Goal: Task Accomplishment & Management: Manage account settings

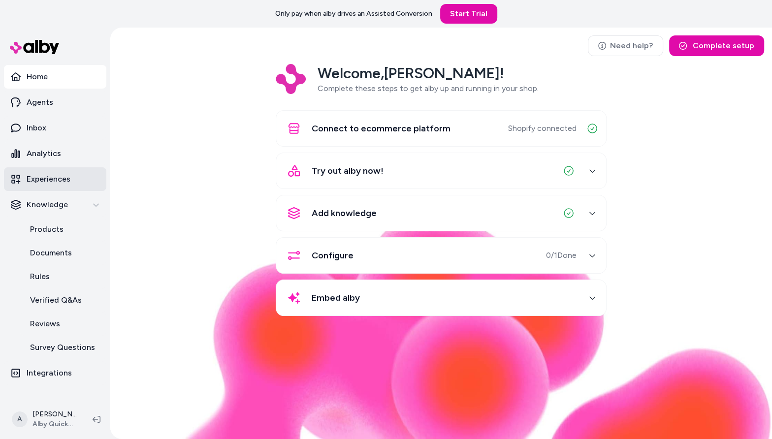
click at [58, 167] on link "Experiences" at bounding box center [55, 179] width 102 height 24
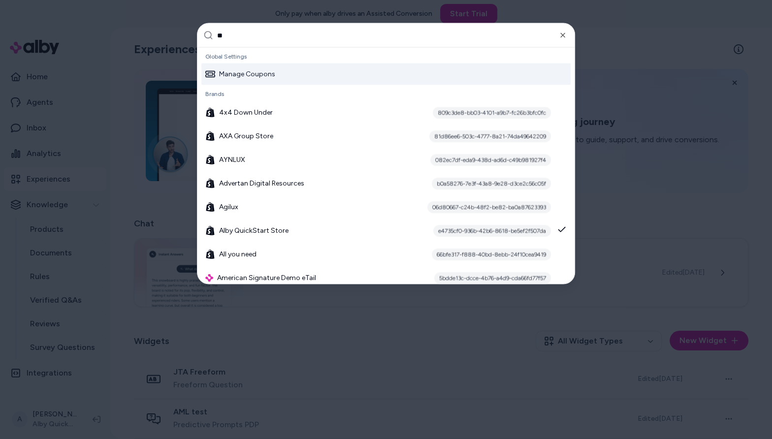
type input "***"
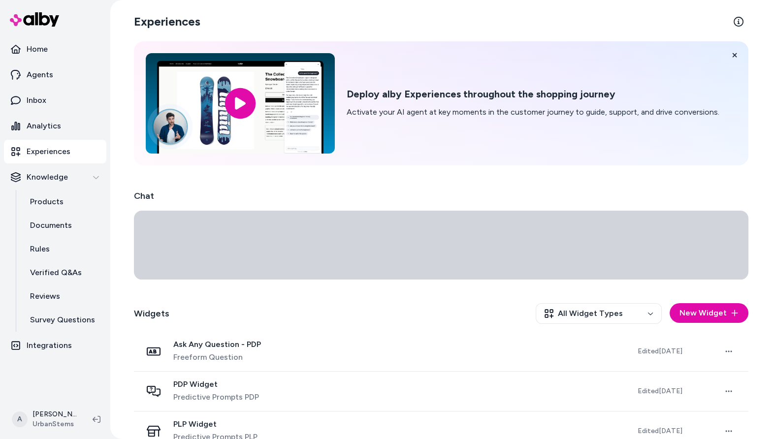
scroll to position [177, 0]
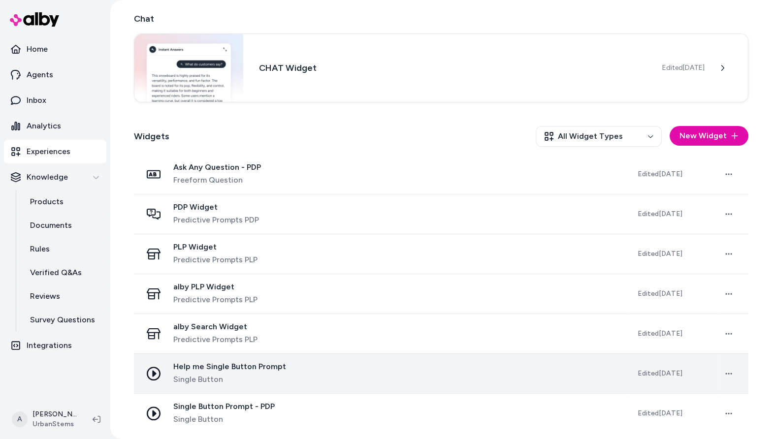
click at [256, 374] on span "Single Button" at bounding box center [229, 380] width 113 height 12
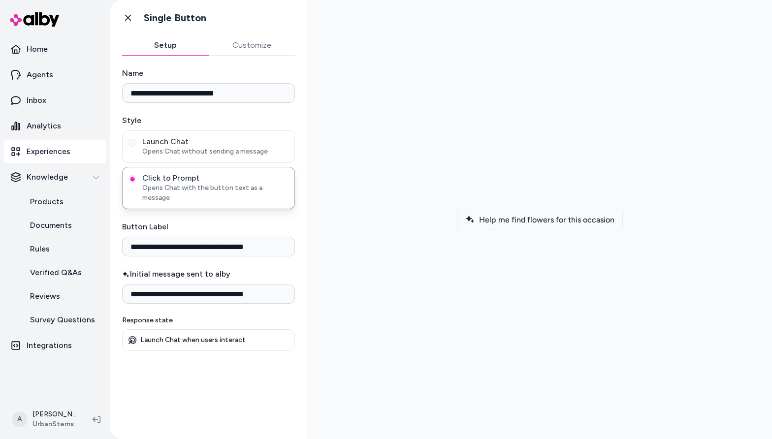
click at [504, 217] on span "Help me find flowers for this occasion" at bounding box center [546, 219] width 135 height 9
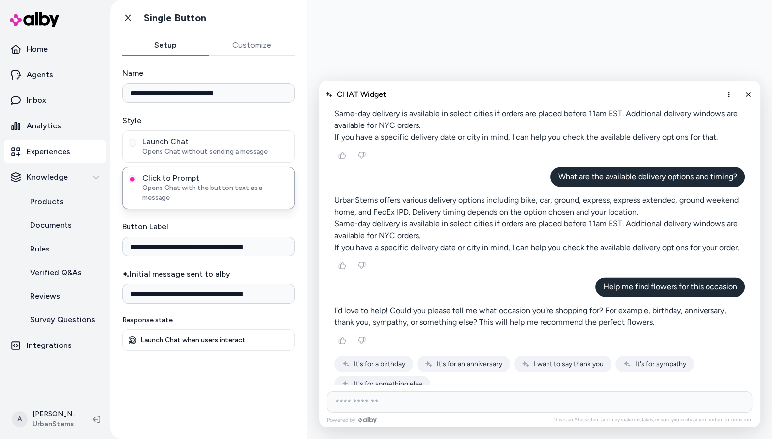
scroll to position [1351, 0]
click at [752, 97] on button "Close chat" at bounding box center [748, 94] width 17 height 17
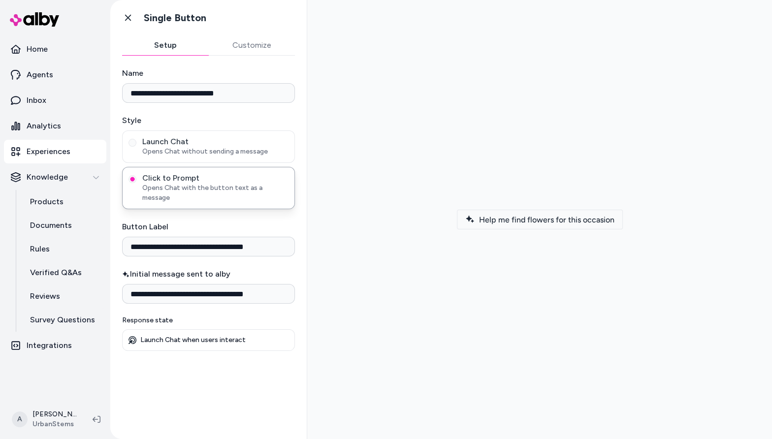
click at [588, 225] on button "Help me find flowers for this occasion" at bounding box center [540, 220] width 166 height 20
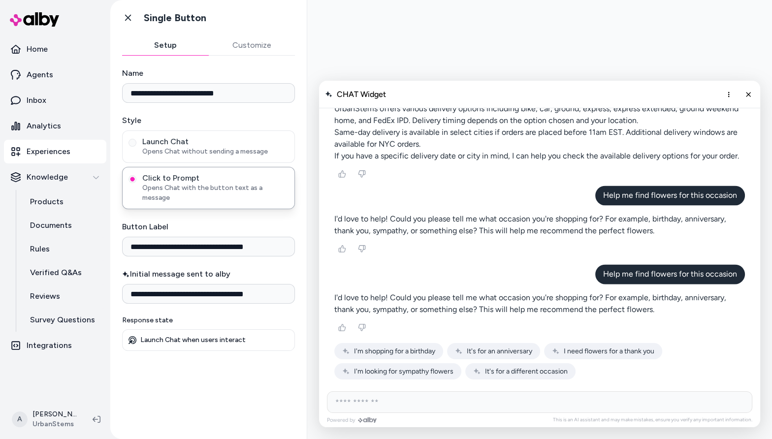
scroll to position [1430, 0]
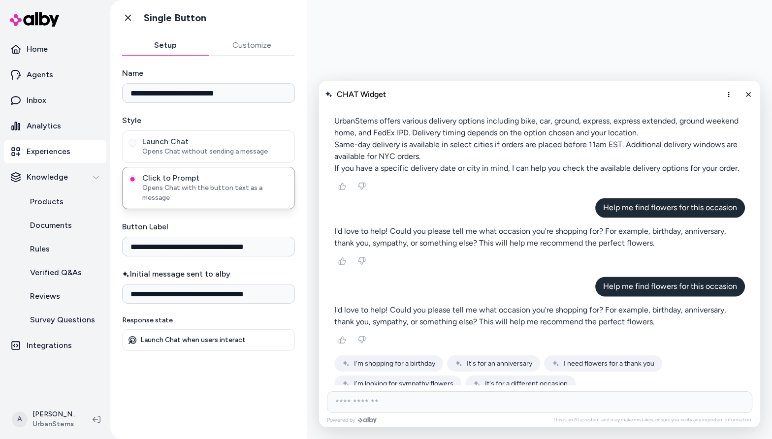
click at [445, 184] on div "AI Shopping Assistant" at bounding box center [539, 77] width 426 height 641
click at [260, 52] on button "Customize" at bounding box center [252, 45] width 87 height 20
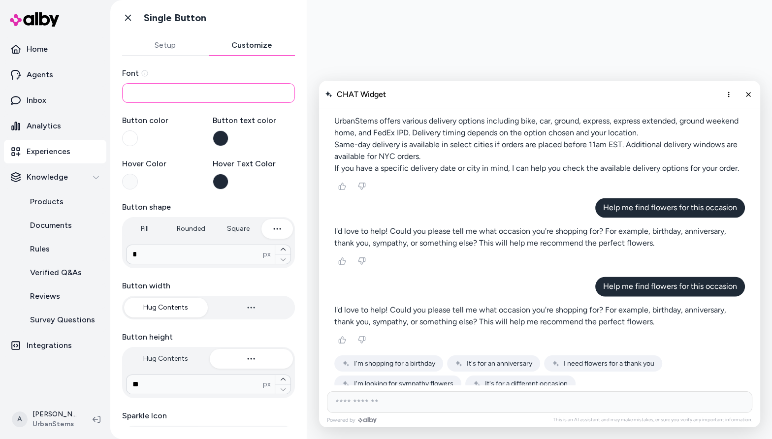
click at [230, 92] on input at bounding box center [208, 93] width 173 height 20
click at [255, 96] on input at bounding box center [208, 93] width 173 height 20
click at [258, 84] on input at bounding box center [208, 93] width 173 height 20
paste input "**********"
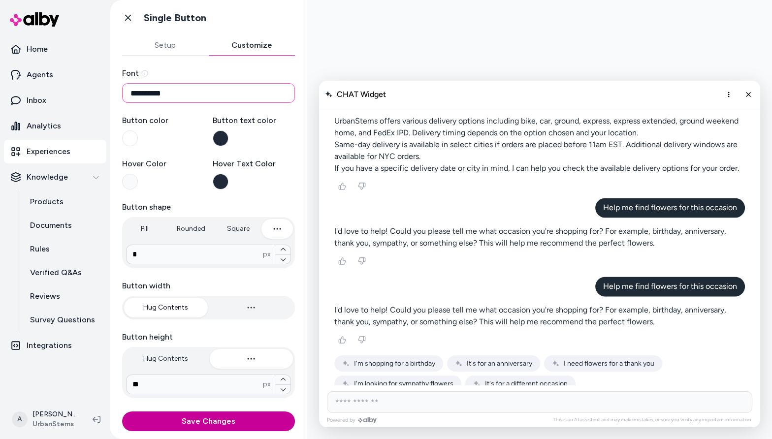
type input "**********"
click at [172, 418] on button "Save Changes" at bounding box center [208, 422] width 173 height 20
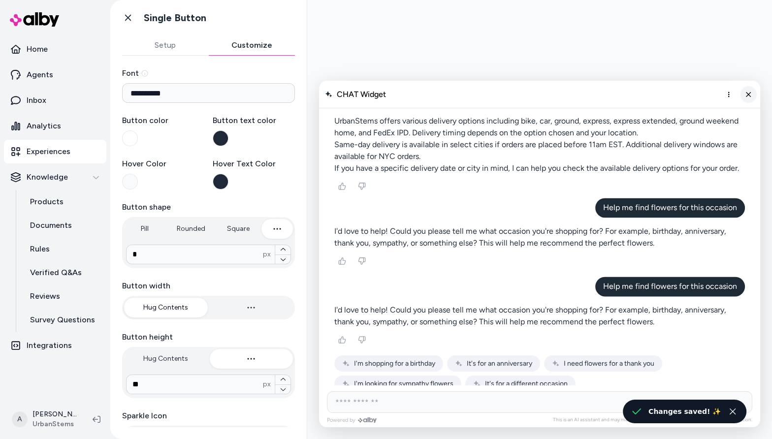
click at [751, 91] on icon "Close chat" at bounding box center [748, 94] width 8 height 8
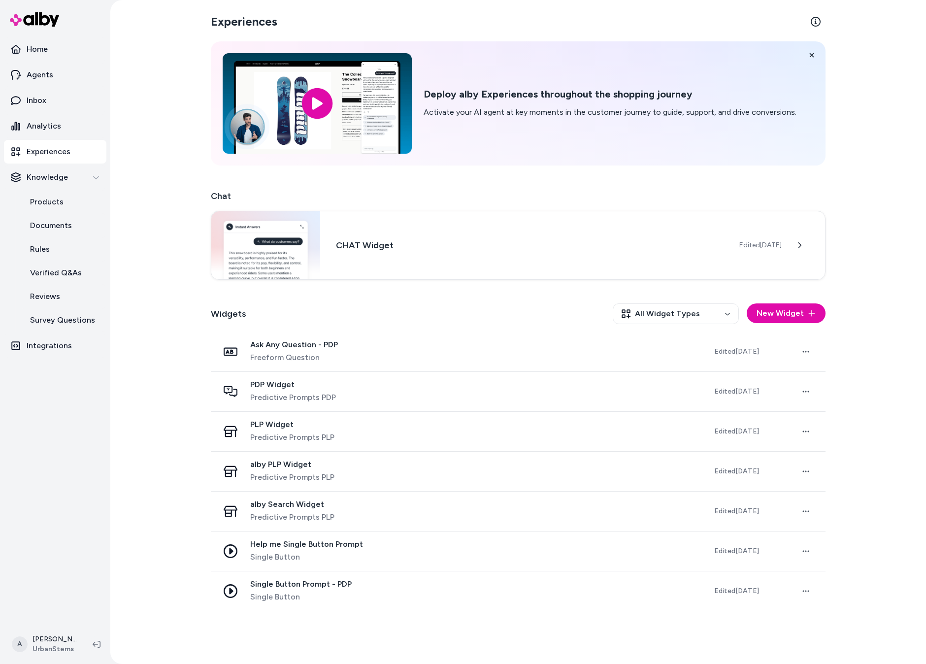
click at [58, 147] on p "Experiences" at bounding box center [49, 152] width 44 height 12
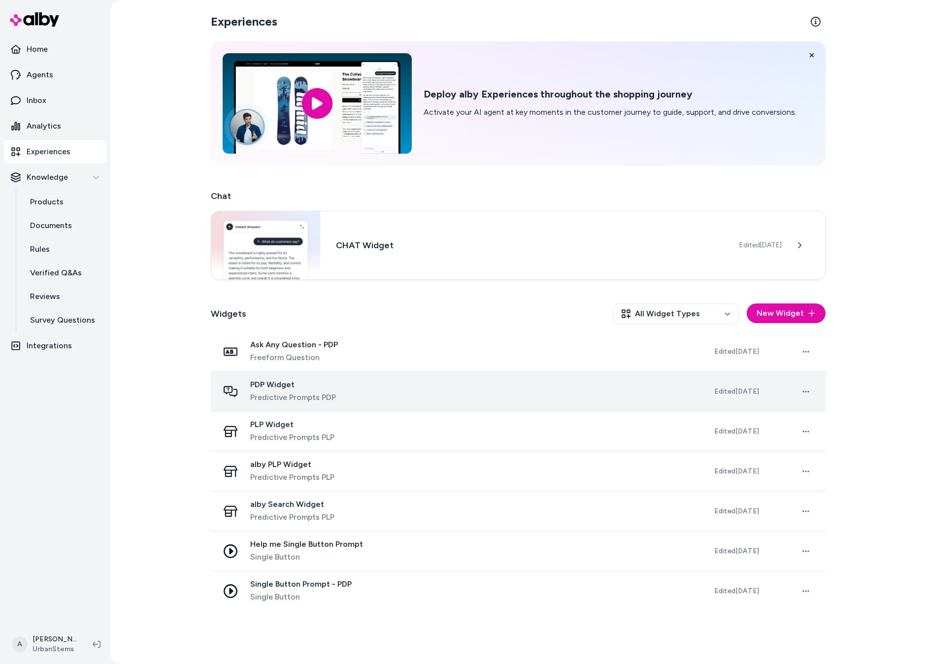
click at [313, 396] on span "Predictive Prompts PDP" at bounding box center [293, 397] width 86 height 12
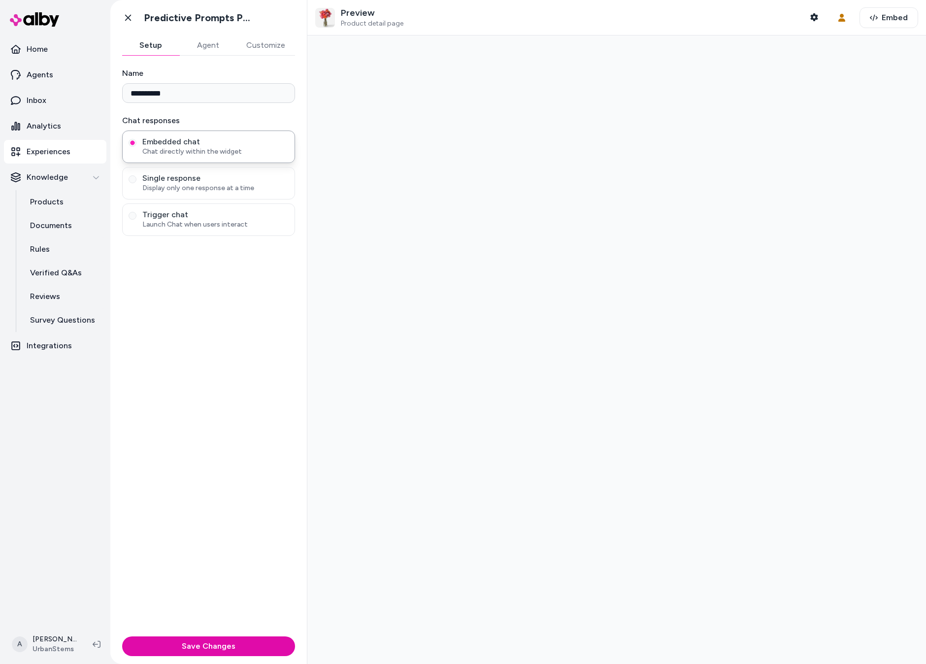
click at [272, 50] on button "Customize" at bounding box center [265, 45] width 59 height 20
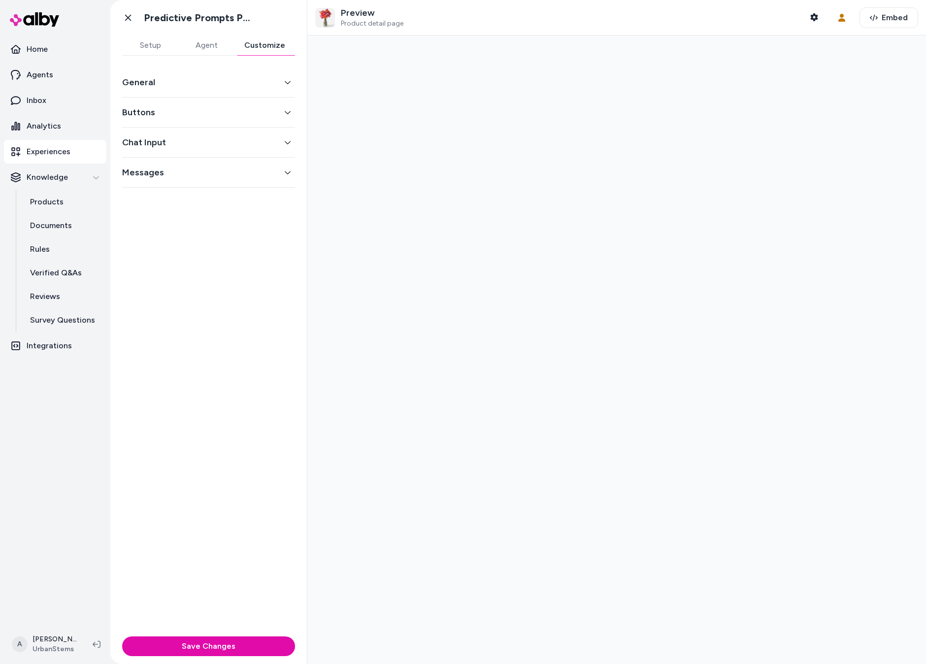
click at [269, 80] on button "General" at bounding box center [208, 82] width 173 height 14
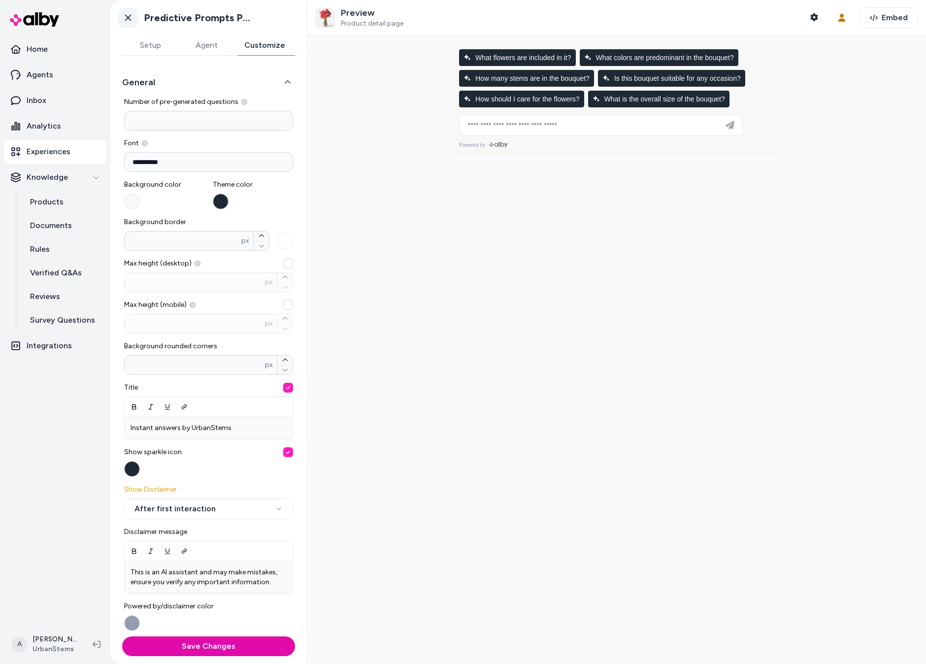
click at [125, 13] on icon at bounding box center [128, 18] width 10 height 10
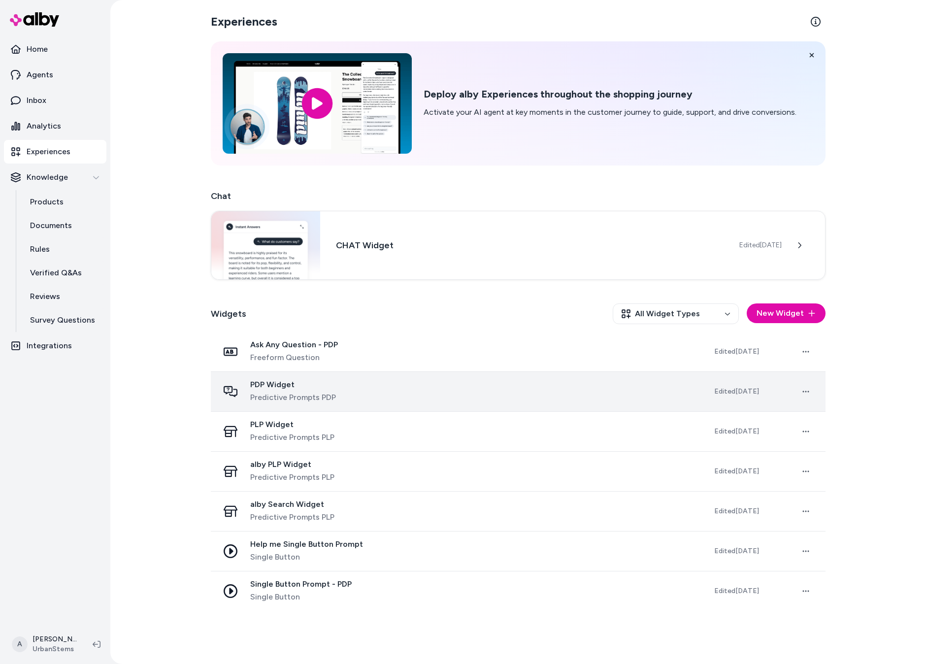
click at [327, 380] on span "PDP Widget" at bounding box center [293, 385] width 86 height 10
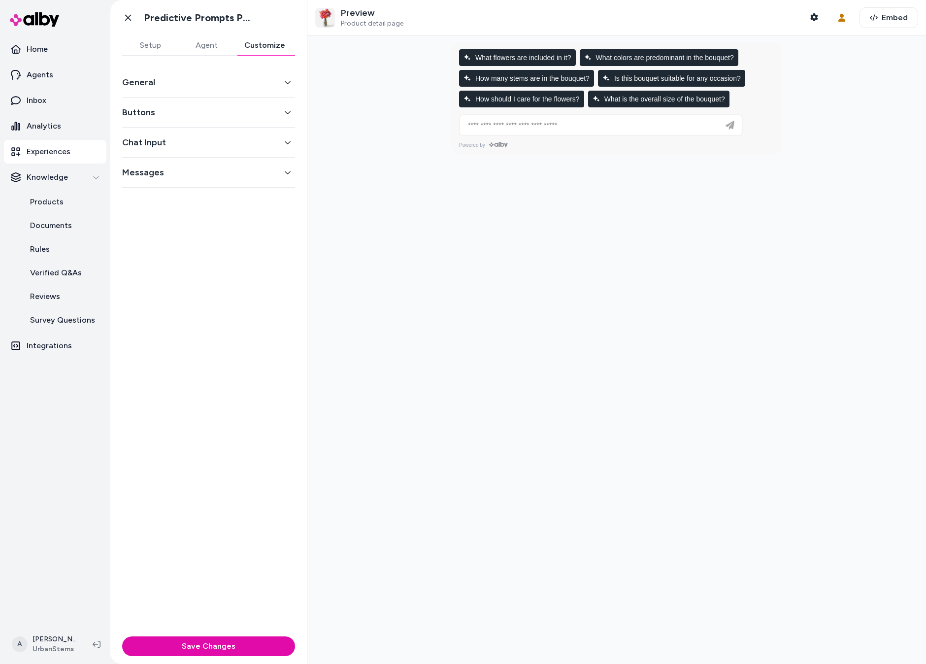
click at [262, 50] on button "Customize" at bounding box center [264, 45] width 61 height 20
click at [240, 86] on button "General" at bounding box center [208, 82] width 173 height 14
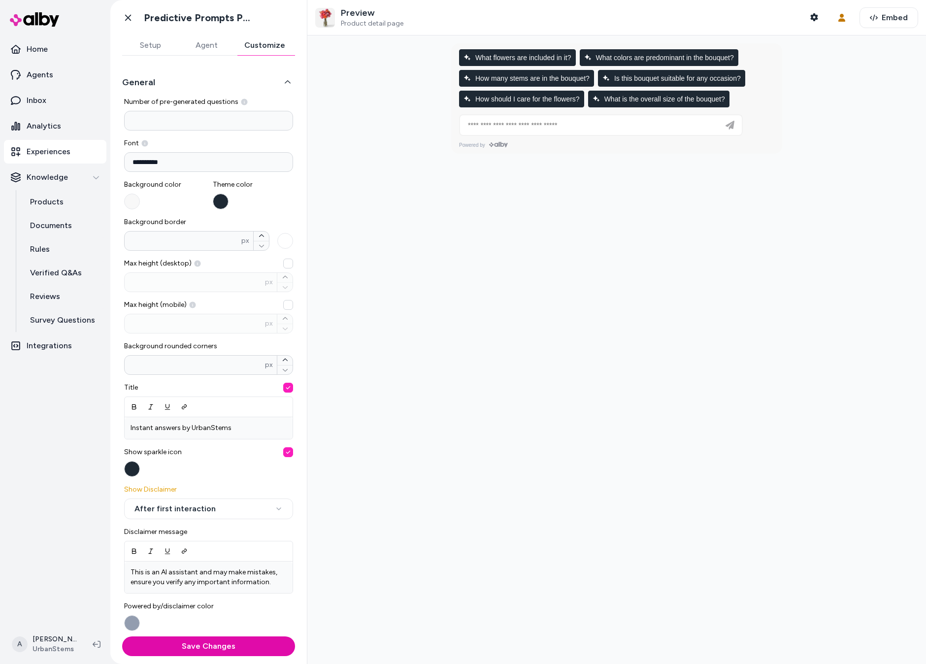
click at [221, 148] on div "**********" at bounding box center [208, 154] width 169 height 33
click at [226, 163] on input "**********" at bounding box center [208, 162] width 169 height 20
click at [127, 15] on icon at bounding box center [128, 18] width 10 height 10
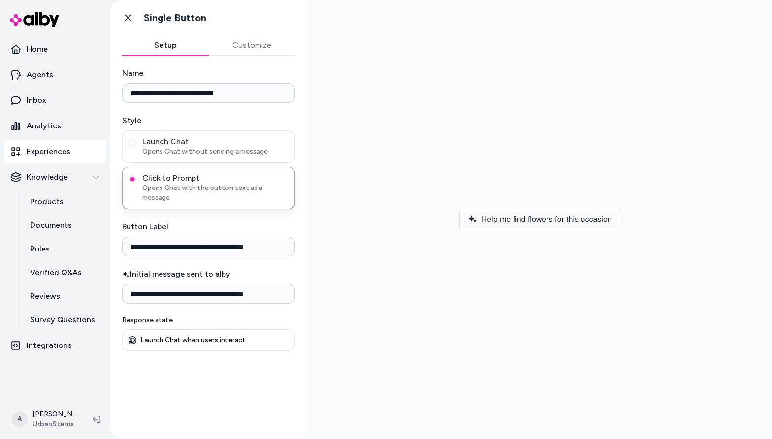
click at [582, 215] on span "Help me find flowers for this occasion" at bounding box center [547, 219] width 130 height 9
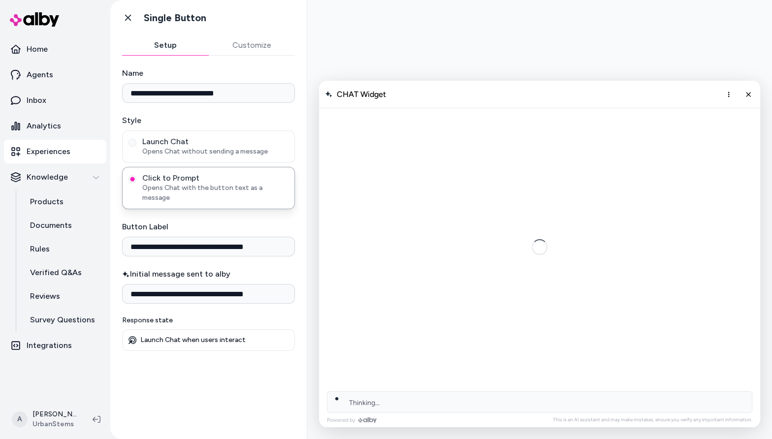
click at [582, 217] on div "AI Shopping Assistant" at bounding box center [539, 246] width 426 height 277
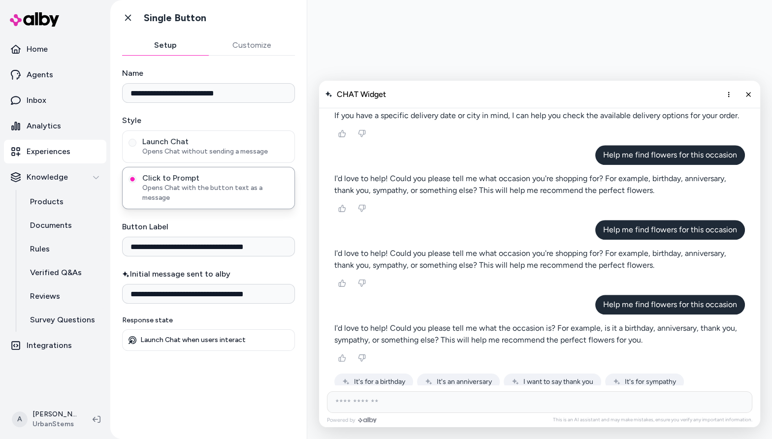
scroll to position [1107, 0]
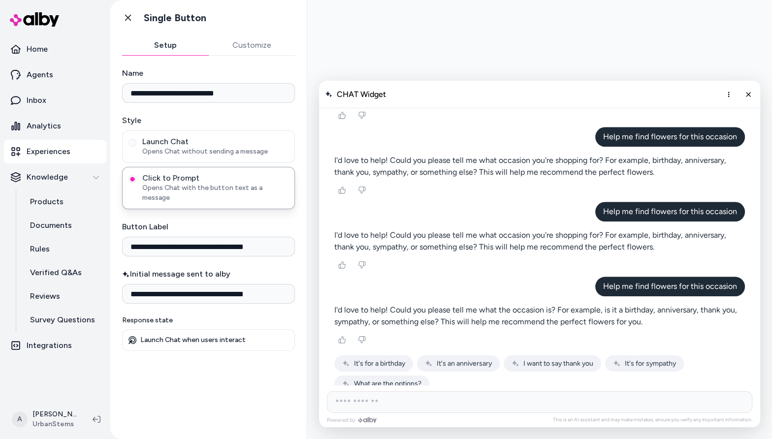
click at [74, 161] on link "Experiences" at bounding box center [55, 152] width 102 height 24
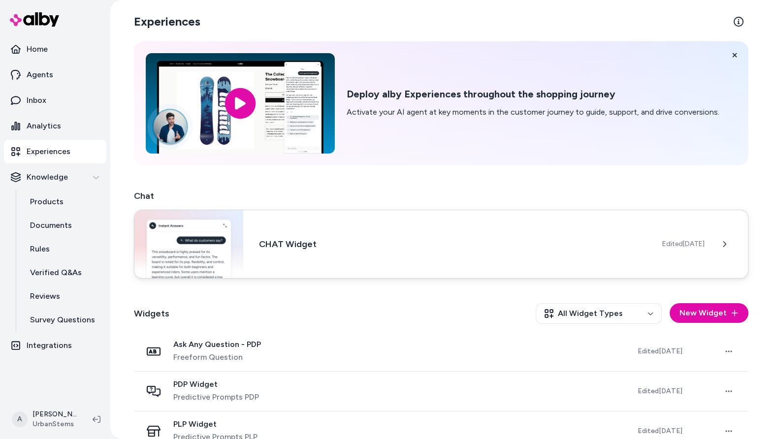
click at [222, 255] on img at bounding box center [188, 244] width 109 height 68
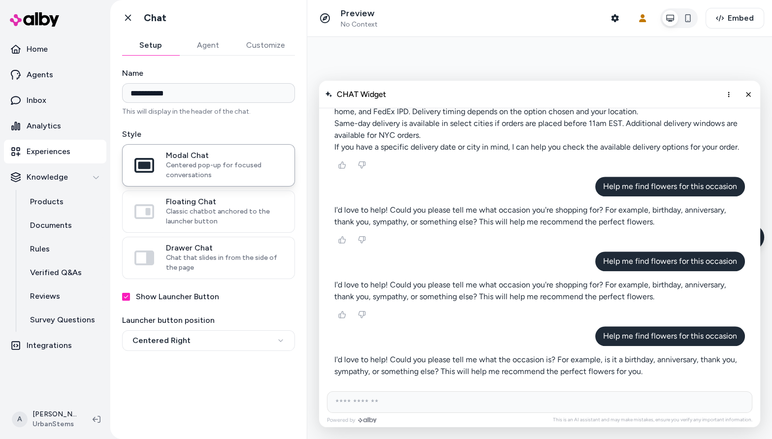
scroll to position [769, 0]
click at [291, 62] on div "**********" at bounding box center [208, 242] width 196 height 372
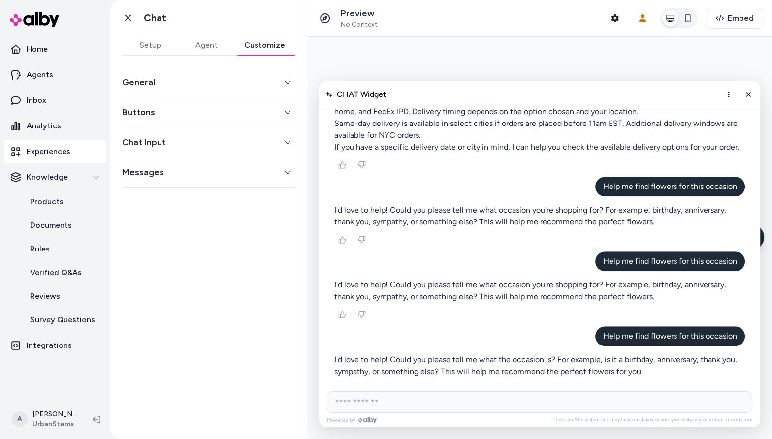
click at [287, 47] on button "Customize" at bounding box center [264, 45] width 61 height 20
click at [266, 93] on div "General" at bounding box center [208, 82] width 173 height 30
click at [273, 77] on button "General" at bounding box center [208, 82] width 173 height 14
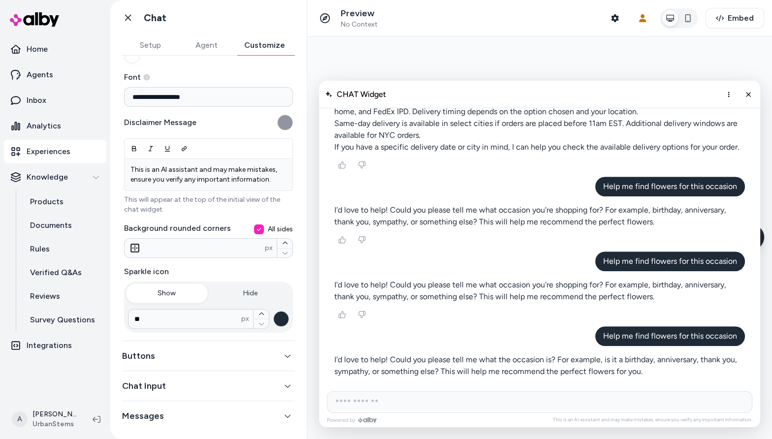
scroll to position [106, 0]
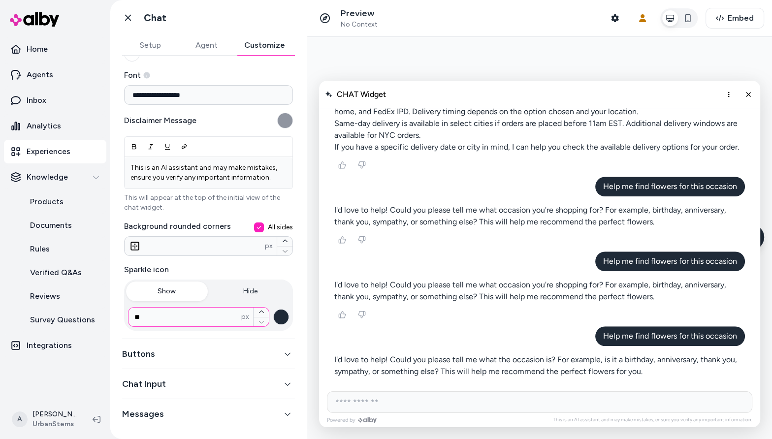
click at [218, 317] on input "**" at bounding box center [185, 317] width 113 height 10
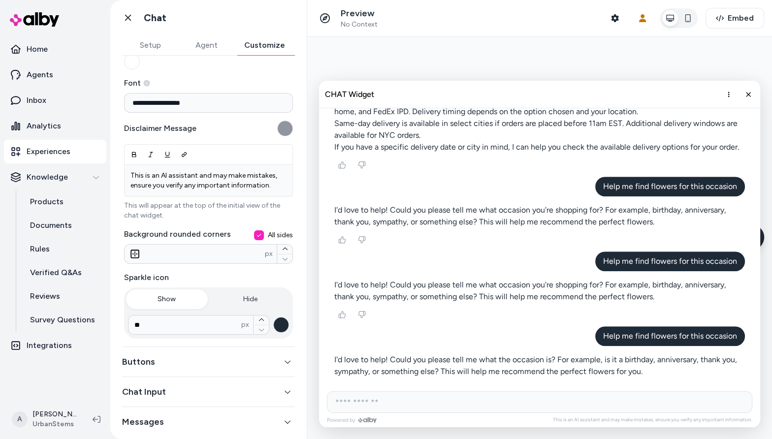
click at [255, 293] on button "Hide" at bounding box center [251, 300] width 82 height 20
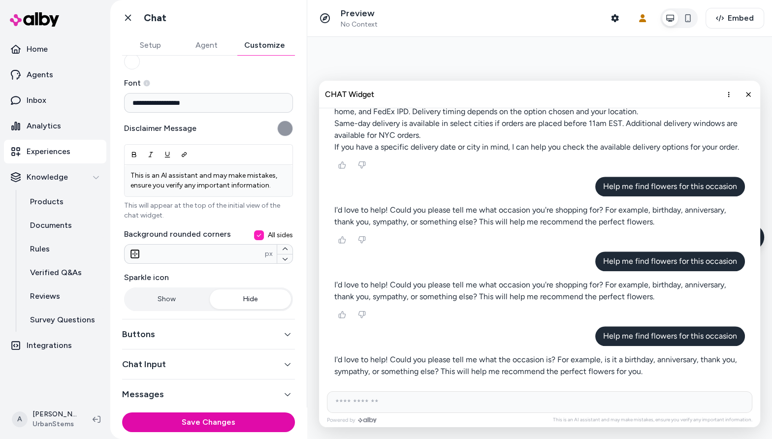
scroll to position [98, 0]
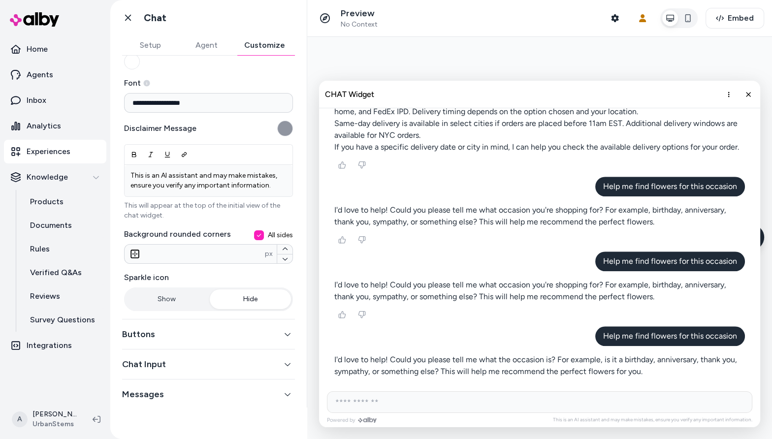
click at [183, 304] on button "Show" at bounding box center [167, 300] width 82 height 20
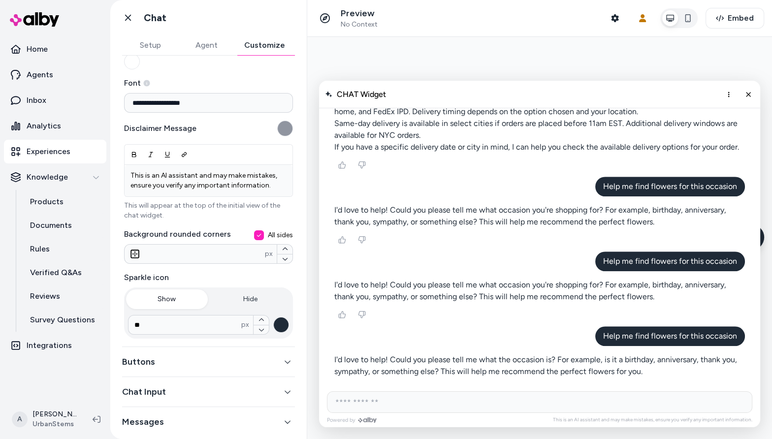
click at [258, 236] on button "All sides" at bounding box center [259, 235] width 10 height 10
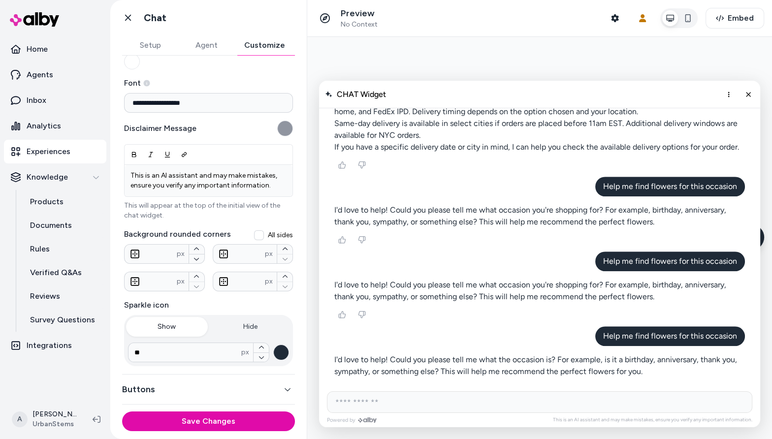
click at [258, 235] on button "All sides" at bounding box center [259, 235] width 10 height 10
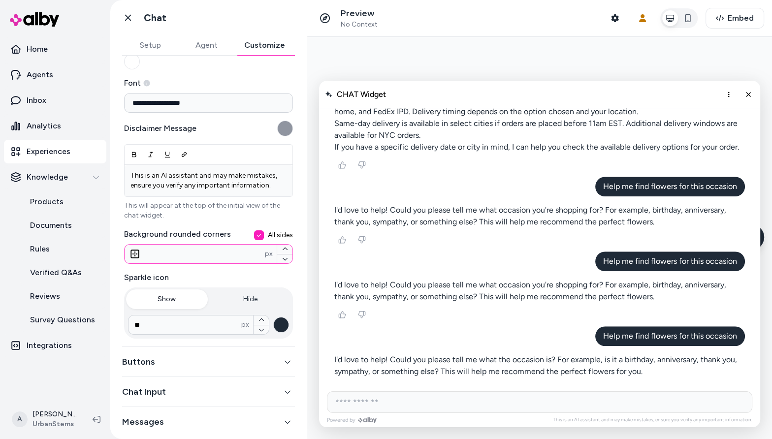
click at [223, 250] on input "**" at bounding box center [195, 254] width 140 height 12
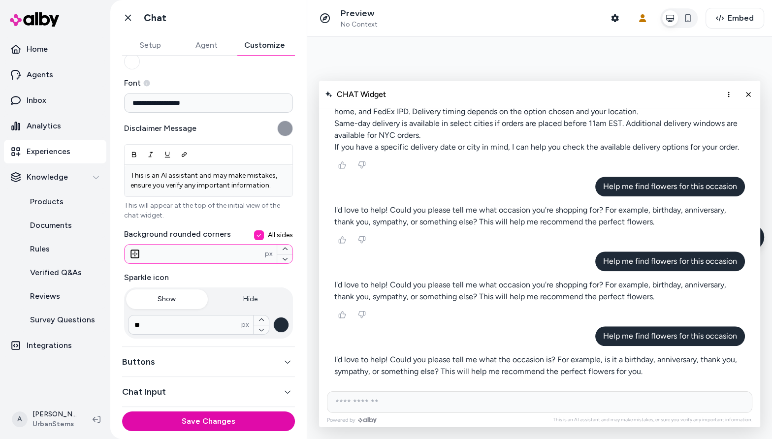
type input "*"
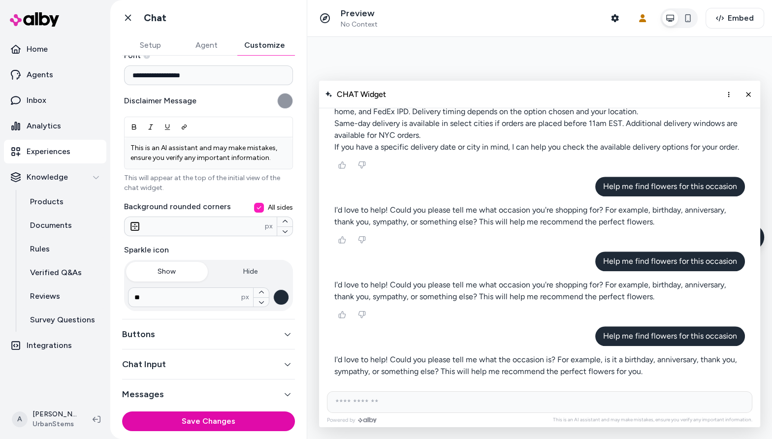
click at [220, 327] on button "Buttons" at bounding box center [208, 334] width 173 height 14
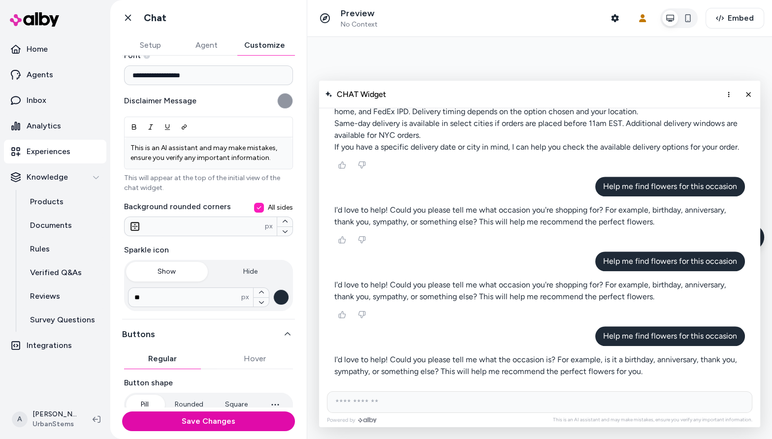
scroll to position [126, 0]
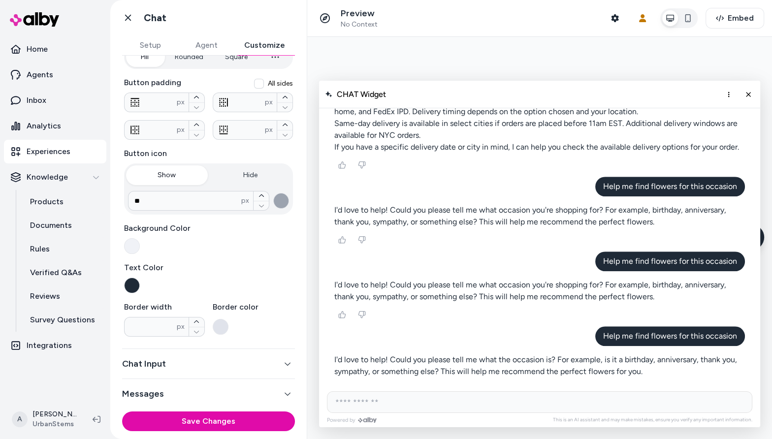
click at [216, 359] on button "Chat Input" at bounding box center [208, 364] width 173 height 14
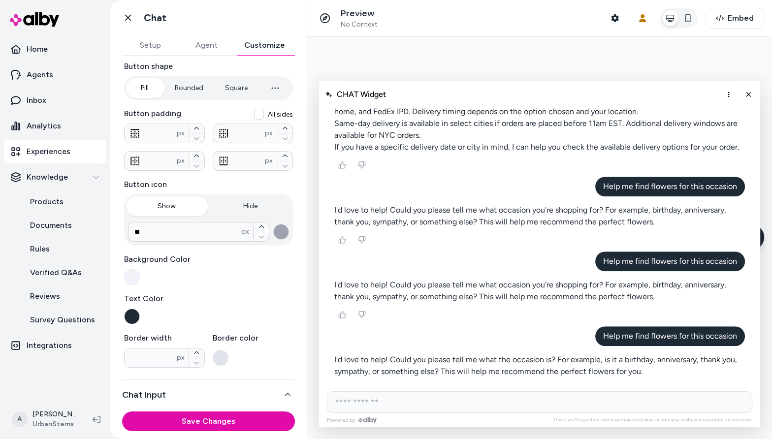
scroll to position [86, 0]
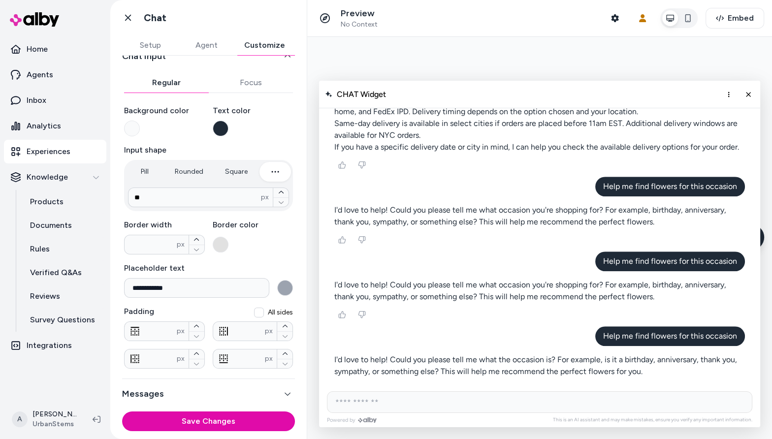
drag, startPoint x: 236, startPoint y: 413, endPoint x: 242, endPoint y: 394, distance: 19.2
click at [242, 395] on div "**********" at bounding box center [208, 237] width 196 height 404
click at [242, 394] on button "Messages" at bounding box center [208, 394] width 173 height 14
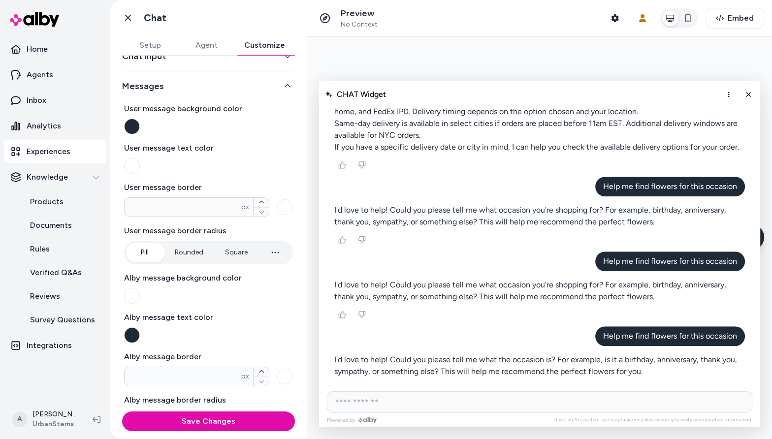
type input "*"
click at [275, 255] on icon "button" at bounding box center [275, 253] width 12 height 12
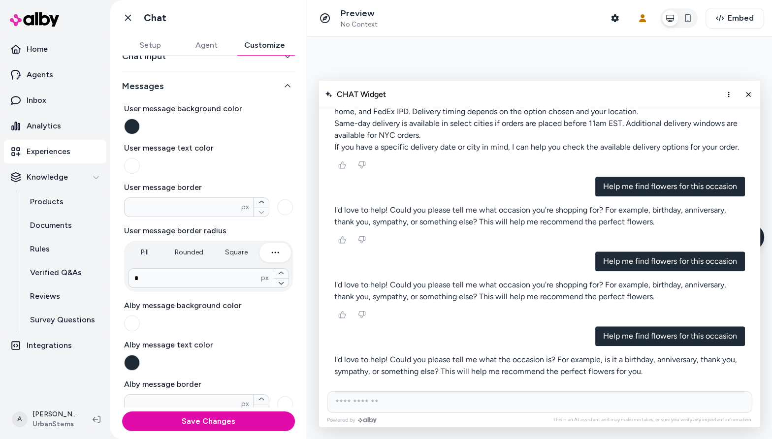
click at [131, 357] on button "button" at bounding box center [132, 363] width 16 height 16
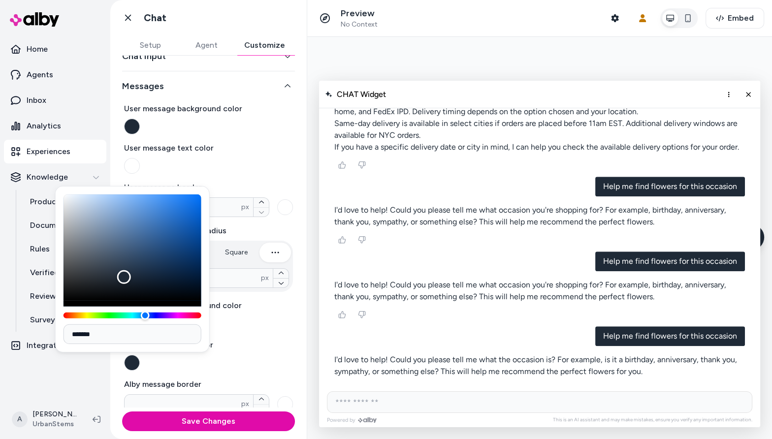
click at [129, 128] on button "button" at bounding box center [132, 127] width 16 height 16
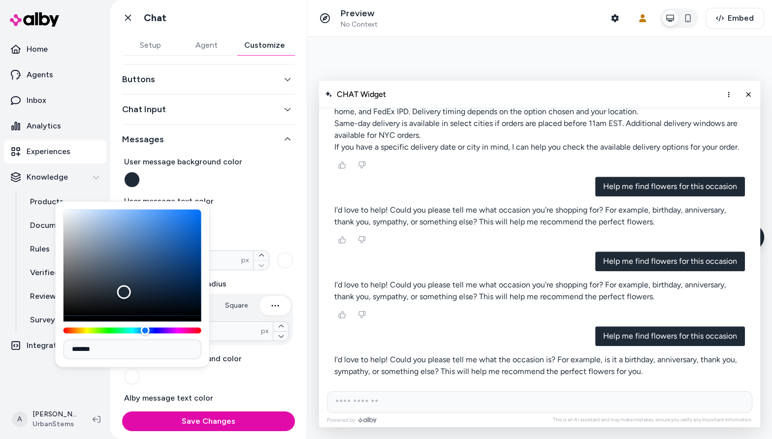
scroll to position [0, 0]
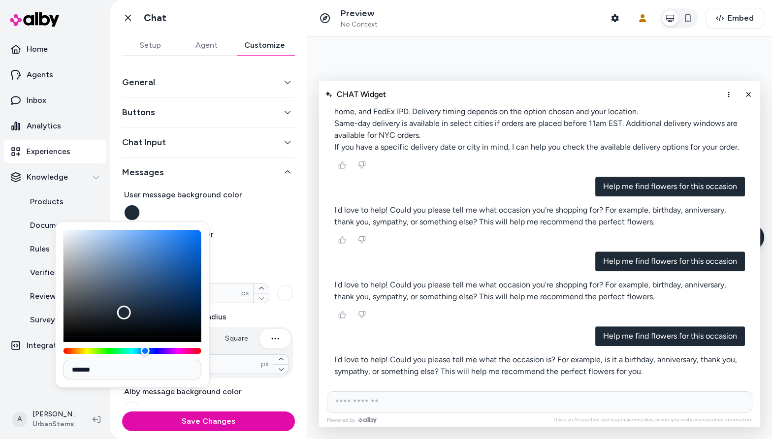
click at [202, 137] on button "Chat Input" at bounding box center [208, 142] width 173 height 14
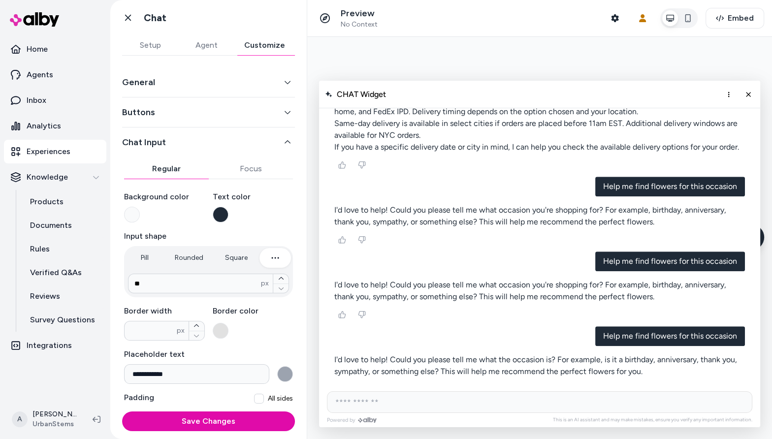
click at [227, 288] on div "** px" at bounding box center [208, 284] width 161 height 20
click at [227, 282] on input "**" at bounding box center [195, 284] width 132 height 10
type input "*"
click at [247, 227] on div "**********" at bounding box center [208, 319] width 169 height 272
click at [246, 174] on button "Focus" at bounding box center [251, 169] width 85 height 20
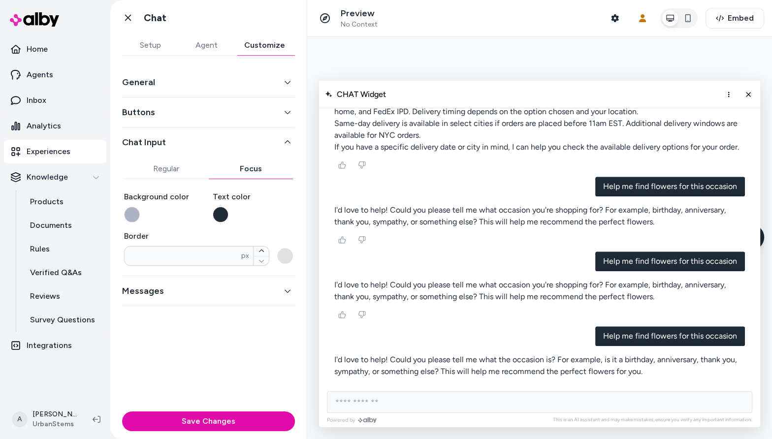
click at [244, 111] on button "Buttons" at bounding box center [208, 112] width 173 height 14
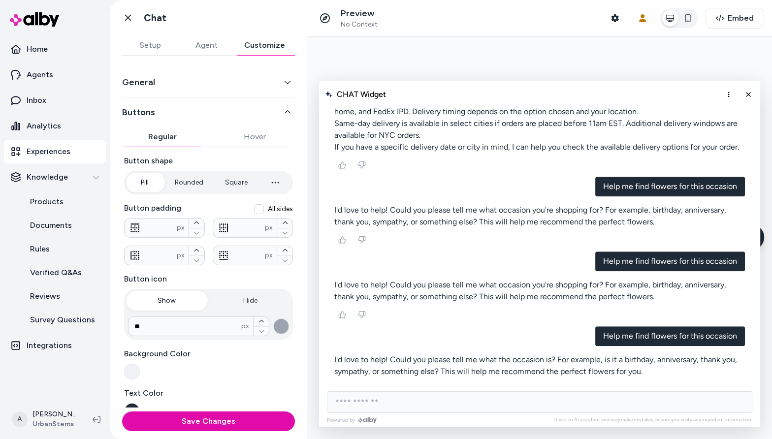
type input "*"
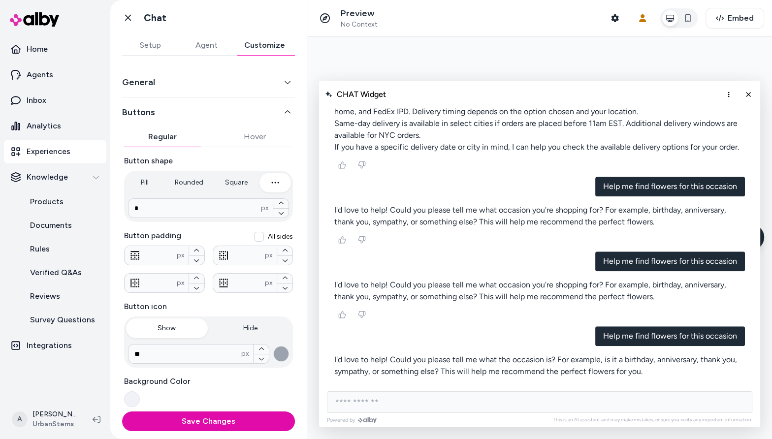
click at [275, 179] on icon "button" at bounding box center [275, 183] width 12 height 12
click at [253, 139] on button "Hover" at bounding box center [255, 137] width 77 height 20
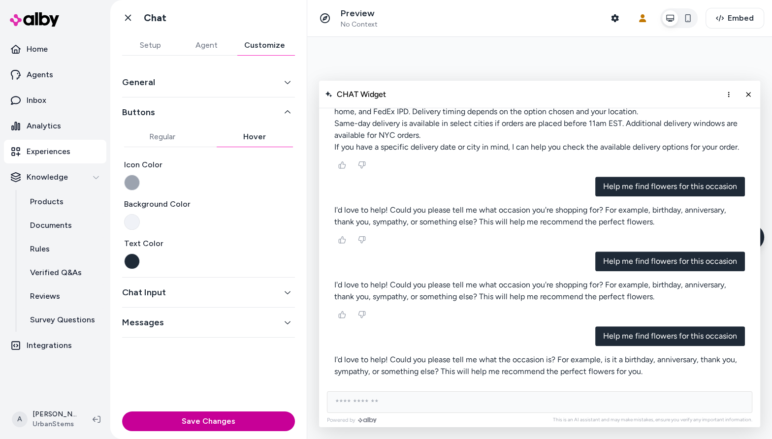
click at [202, 418] on button "Save Changes" at bounding box center [208, 422] width 173 height 20
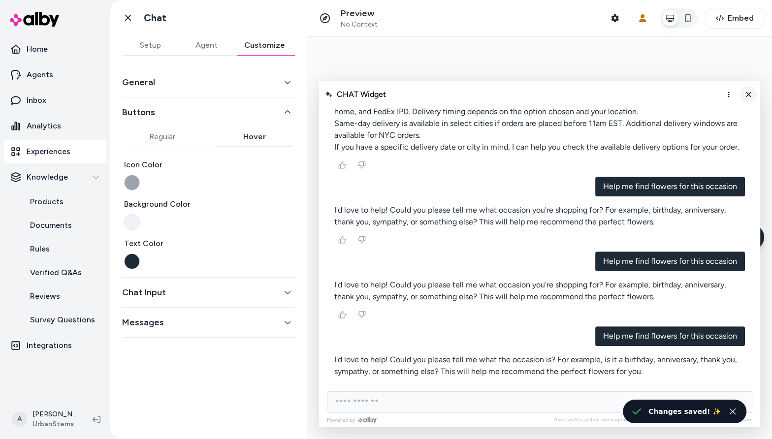
click at [749, 94] on line "Close chat" at bounding box center [748, 94] width 4 height 4
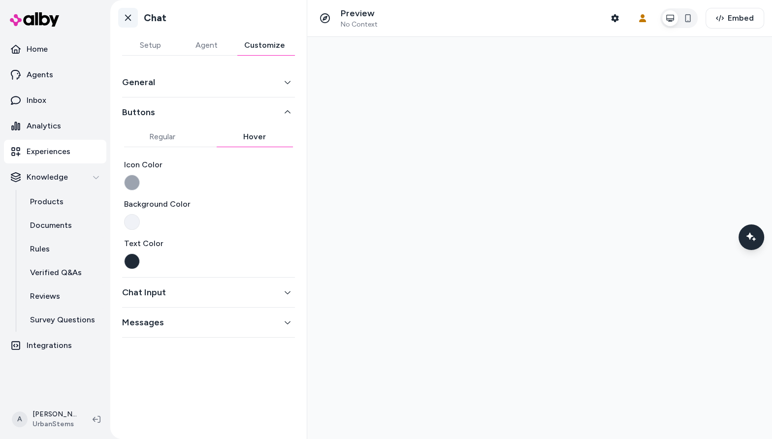
click at [127, 8] on link "Go back" at bounding box center [128, 18] width 20 height 20
click at [129, 13] on icon at bounding box center [128, 18] width 10 height 10
click at [55, 148] on p "Experiences" at bounding box center [49, 152] width 44 height 12
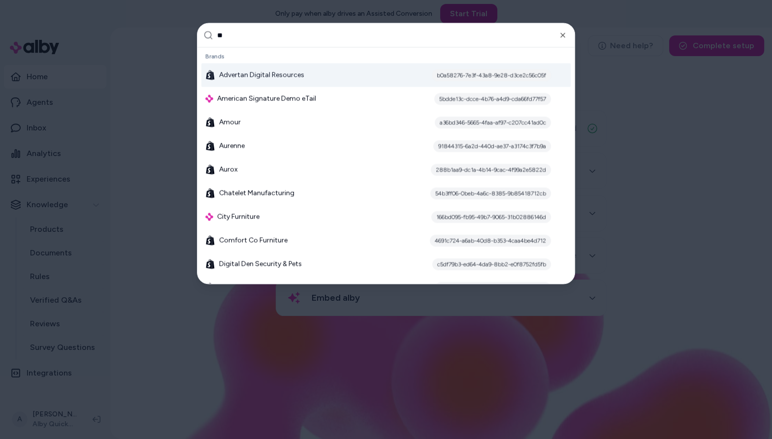
type input "***"
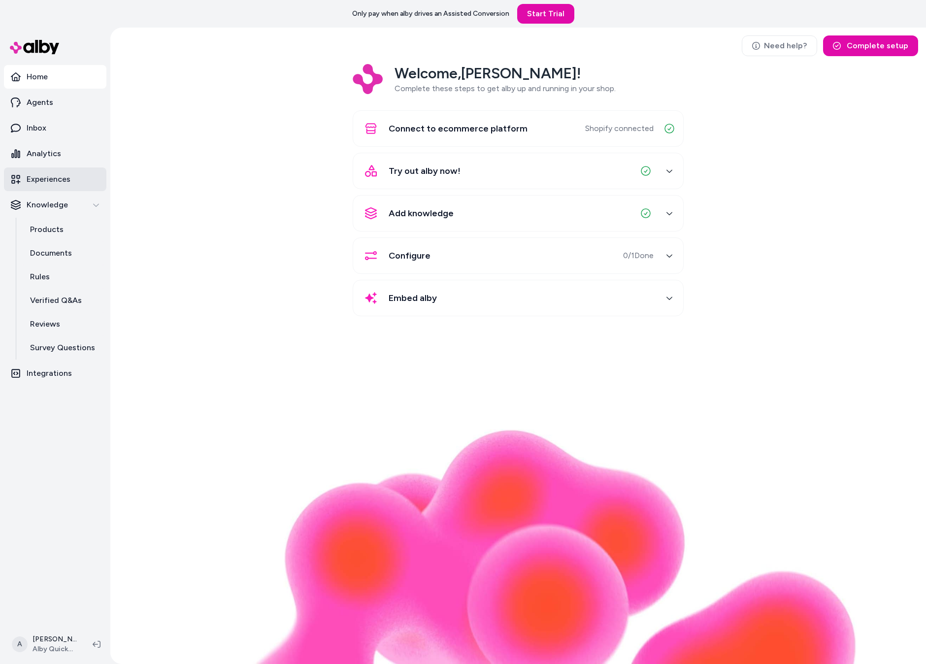
click at [51, 184] on p "Experiences" at bounding box center [49, 179] width 44 height 12
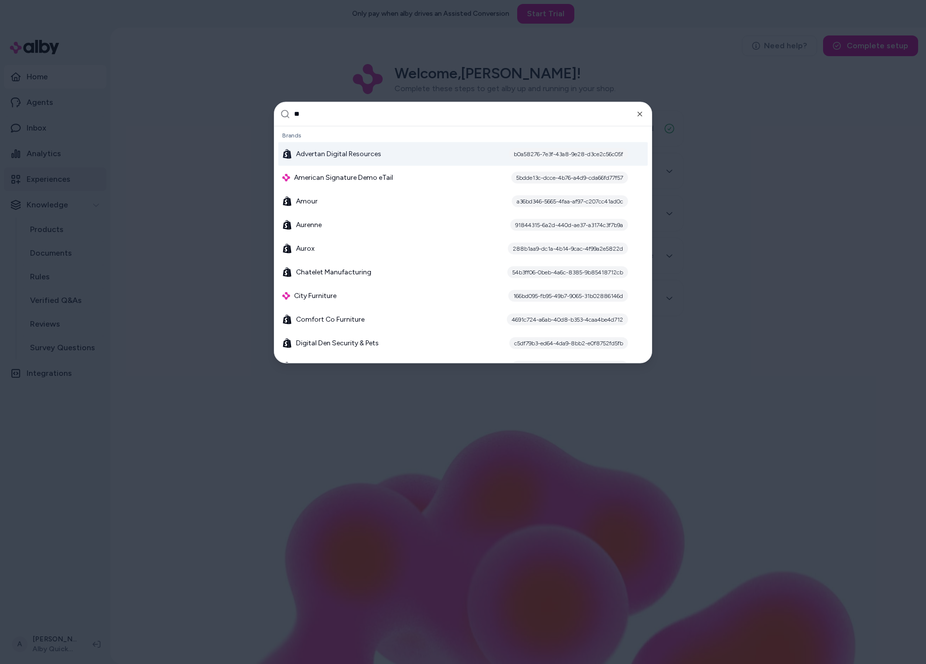
type input "***"
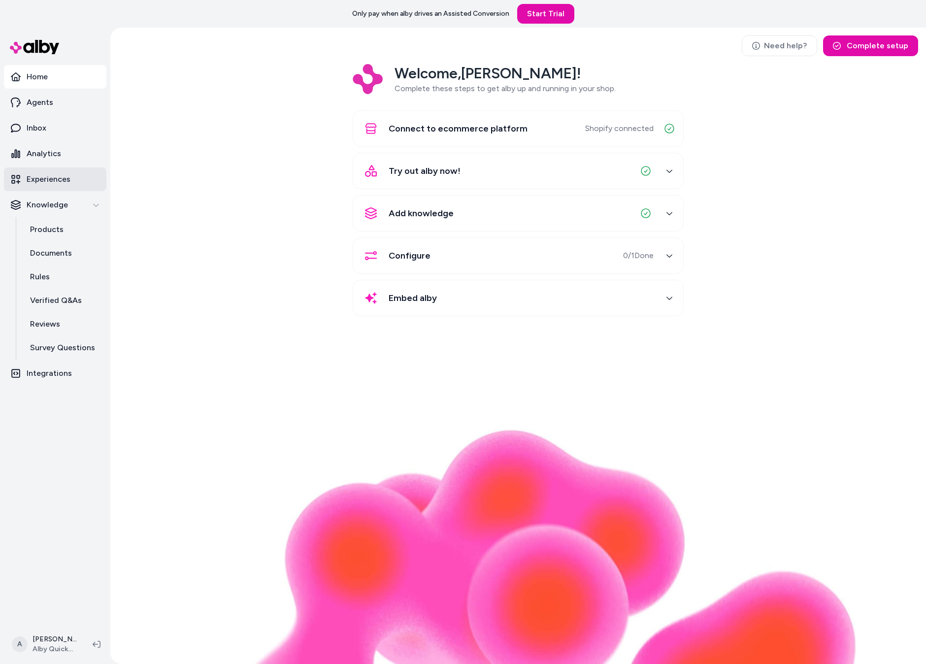
click at [79, 176] on link "Experiences" at bounding box center [55, 179] width 102 height 24
click at [66, 178] on p "Experiences" at bounding box center [49, 179] width 44 height 12
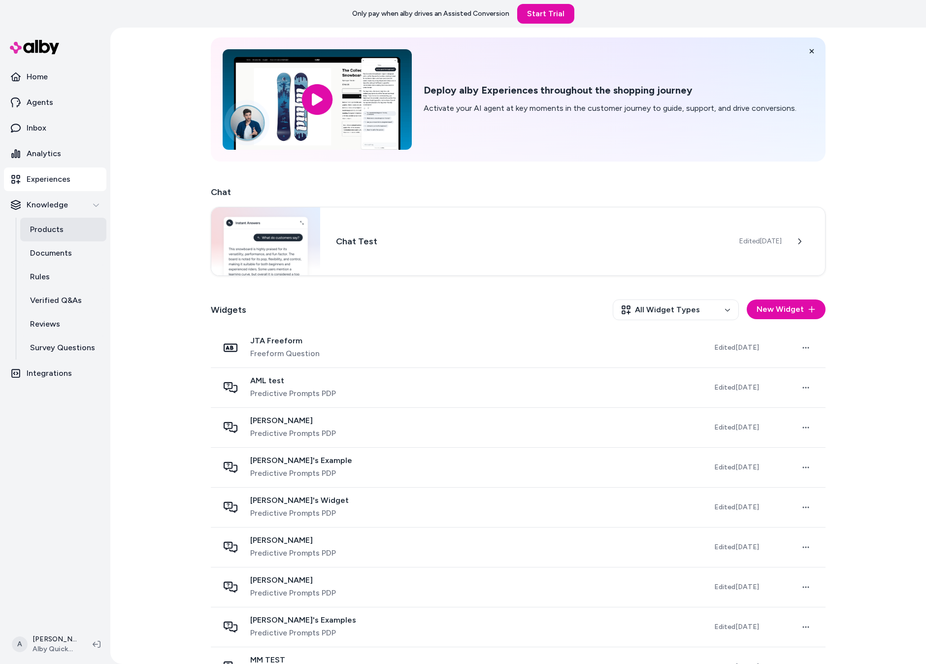
scroll to position [43, 0]
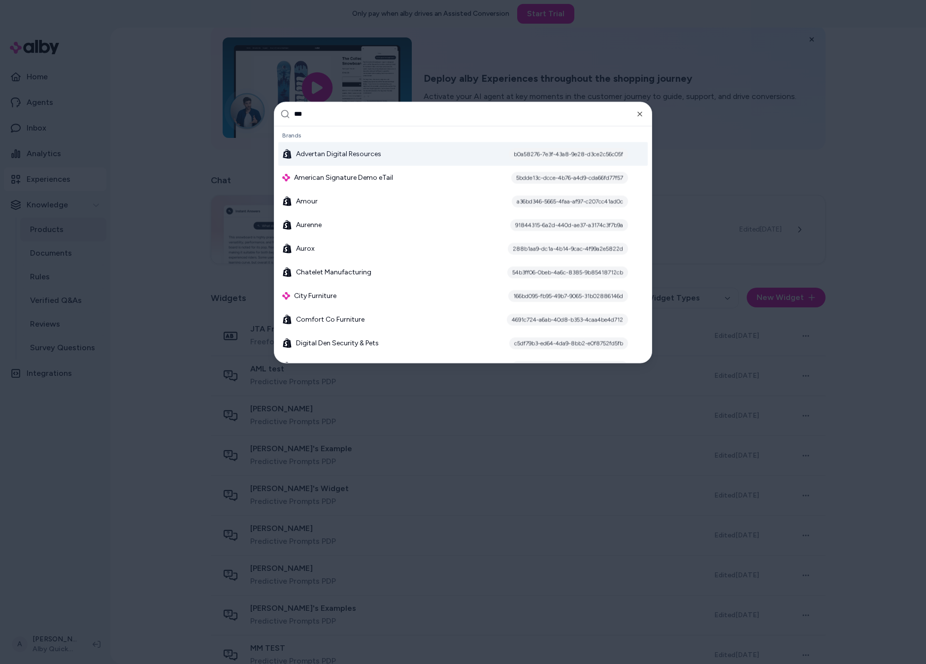
type input "****"
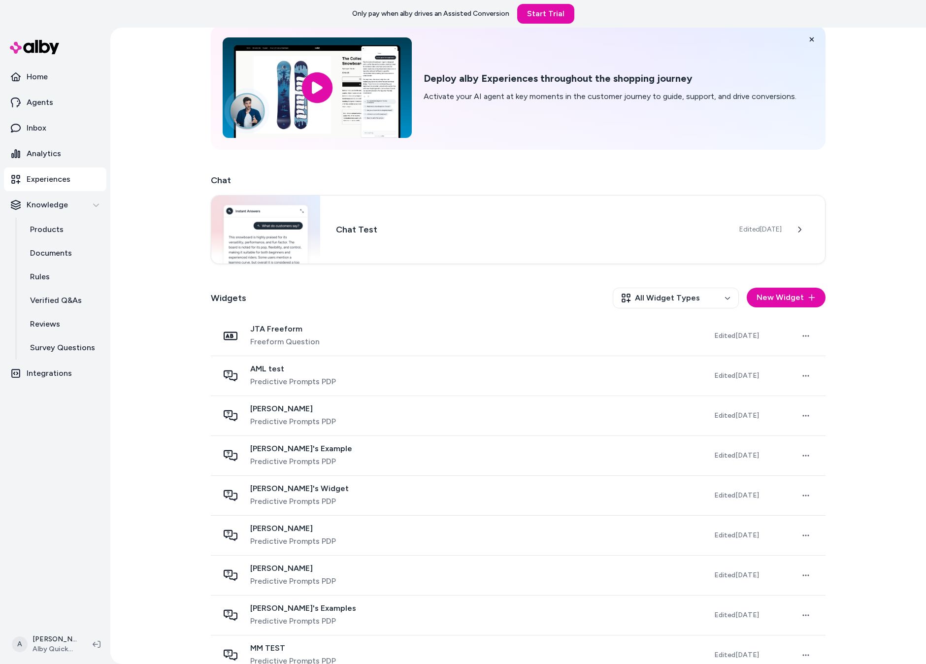
scroll to position [0, 0]
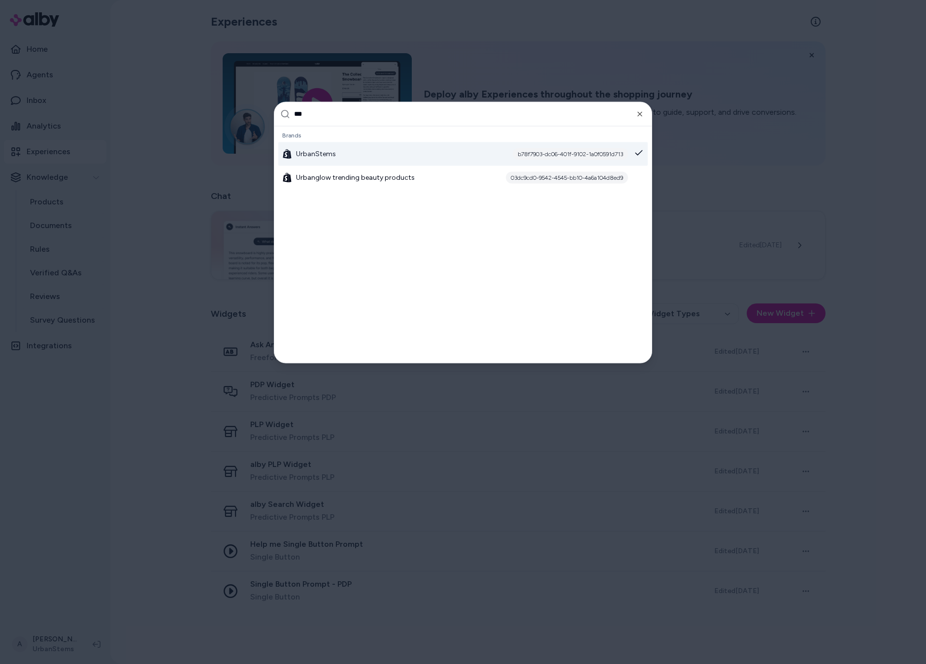
type input "***"
click at [345, 146] on div "UrbanStems b78f7903-dc06-401f-9102-1a0f0591d713" at bounding box center [462, 154] width 369 height 24
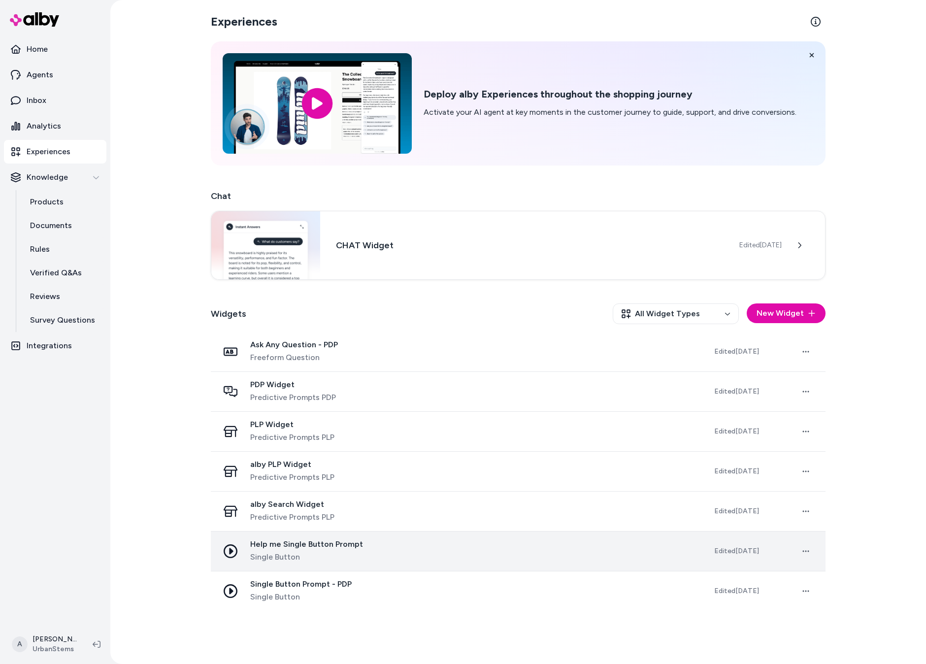
click at [288, 552] on span "Single Button" at bounding box center [306, 557] width 113 height 12
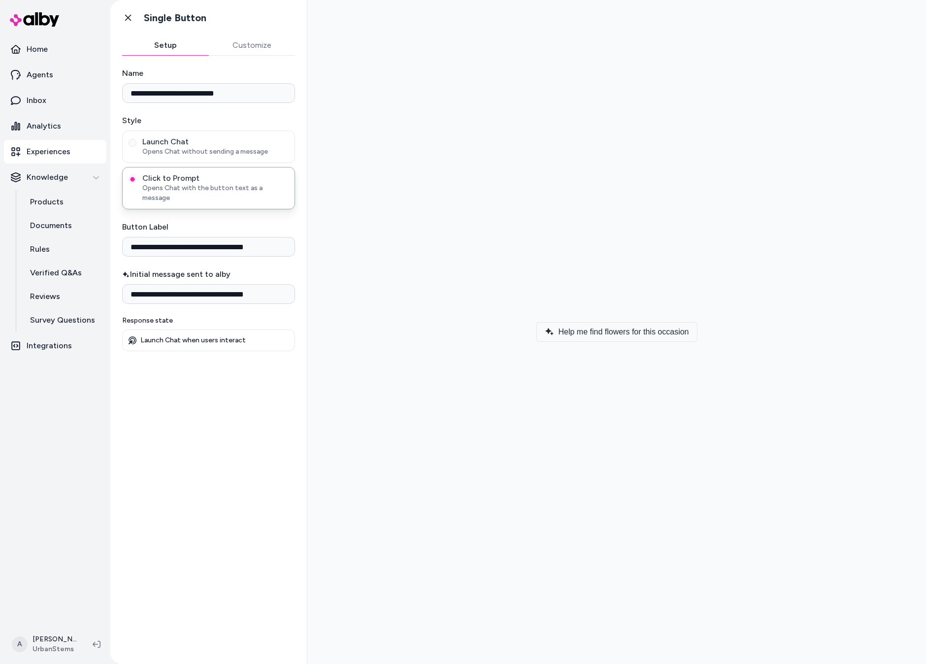
click at [582, 332] on span "Help me find flowers for this occasion" at bounding box center [623, 331] width 130 height 9
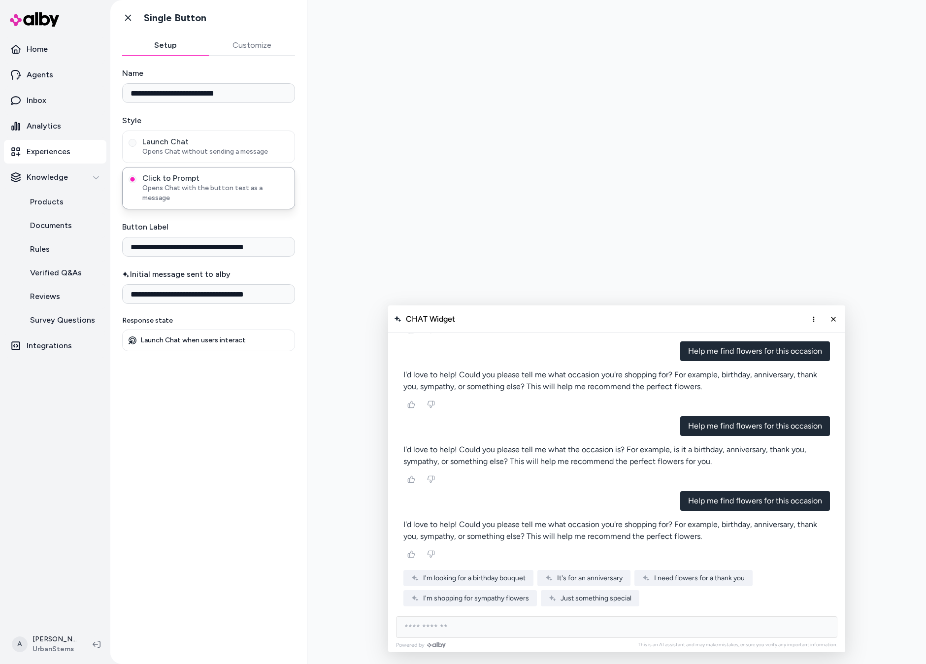
scroll to position [894, 0]
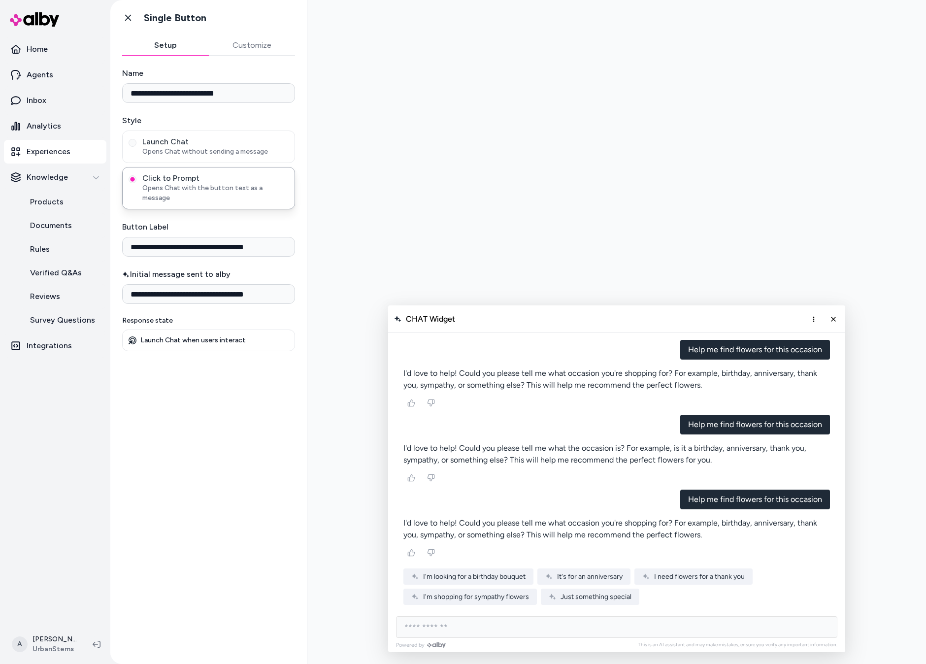
click at [510, 576] on span "I'm looking for a birthday bouquet" at bounding box center [474, 576] width 102 height 8
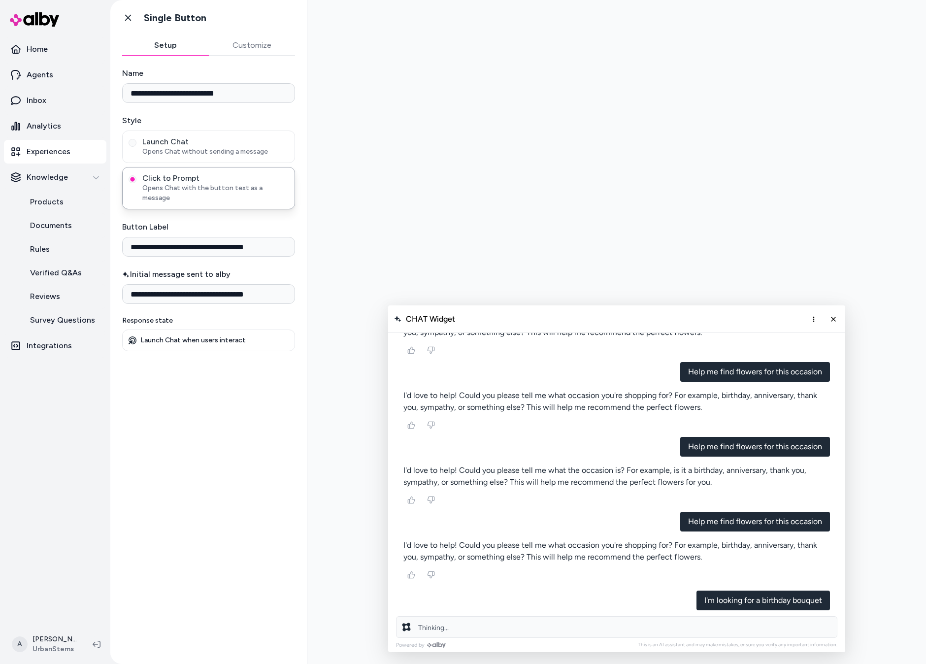
scroll to position [904, 0]
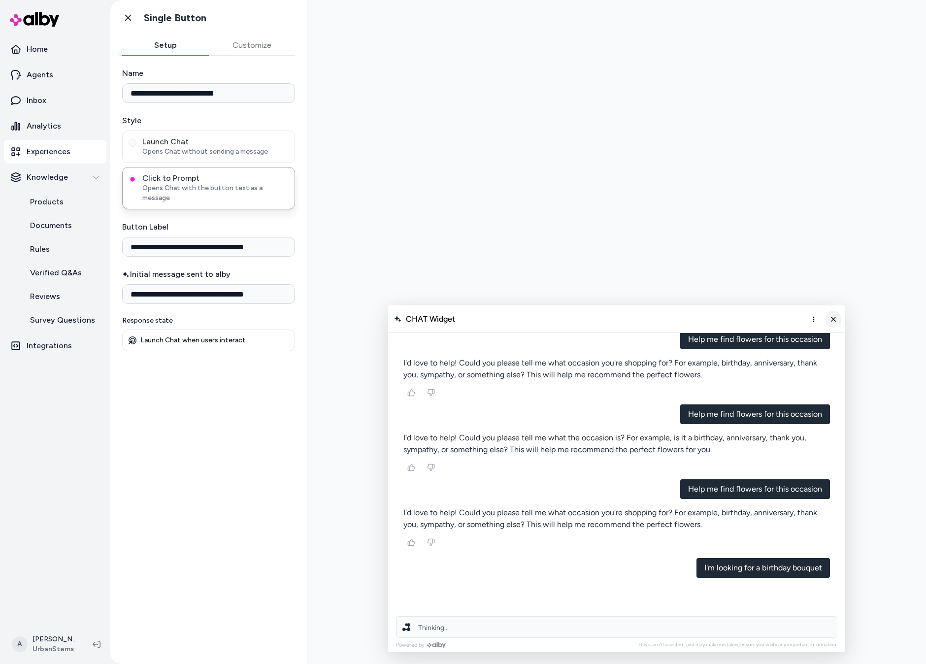
click at [829, 316] on button "Close chat" at bounding box center [833, 319] width 17 height 17
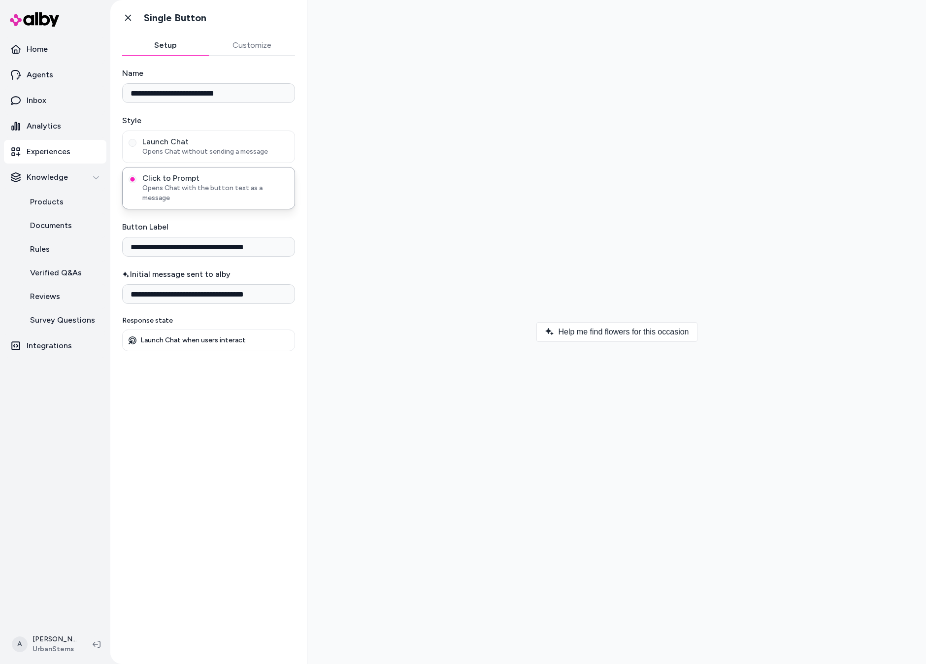
click at [736, 314] on div at bounding box center [616, 332] width 603 height 648
